Goal: Transaction & Acquisition: Purchase product/service

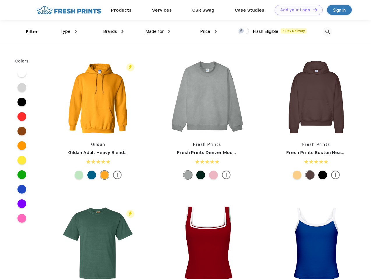
scroll to position [0, 0]
click at [296, 10] on link "Add your Logo Design Tool" at bounding box center [298, 10] width 48 height 10
click at [0, 0] on div "Design Tool" at bounding box center [0, 0] width 0 height 0
click at [312, 10] on link "Add your Logo Design Tool" at bounding box center [298, 10] width 48 height 10
click at [28, 32] on div "Filter" at bounding box center [32, 32] width 12 height 7
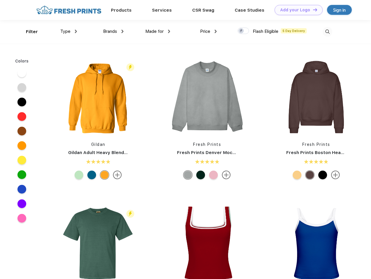
click at [69, 31] on span "Type" at bounding box center [65, 31] width 10 height 5
click at [113, 31] on span "Brands" at bounding box center [110, 31] width 14 height 5
click at [158, 31] on span "Made for" at bounding box center [154, 31] width 18 height 5
click at [208, 31] on span "Price" at bounding box center [205, 31] width 10 height 5
click at [243, 31] on div at bounding box center [243, 31] width 11 height 6
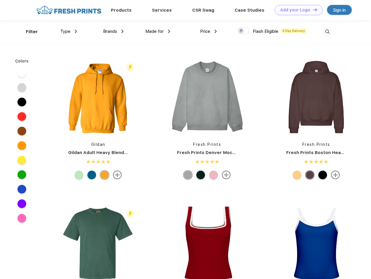
click at [241, 31] on input "checkbox" at bounding box center [240, 29] width 4 height 4
click at [327, 32] on img at bounding box center [328, 32] width 10 height 10
